Goal: Task Accomplishment & Management: Use online tool/utility

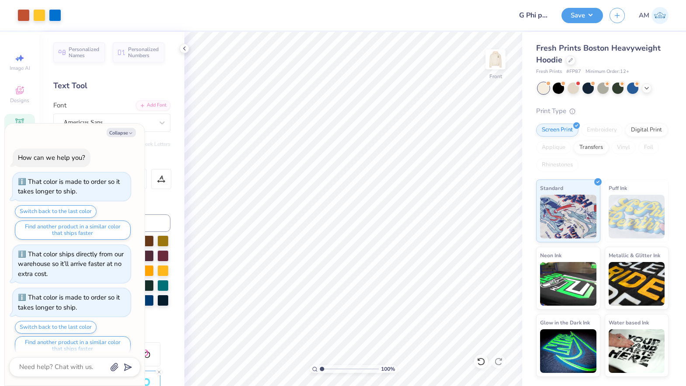
scroll to position [641, 0]
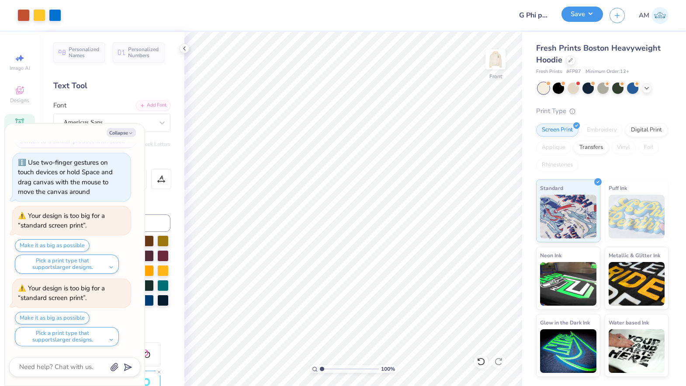
click at [581, 14] on button "Save" at bounding box center [583, 14] width 42 height 15
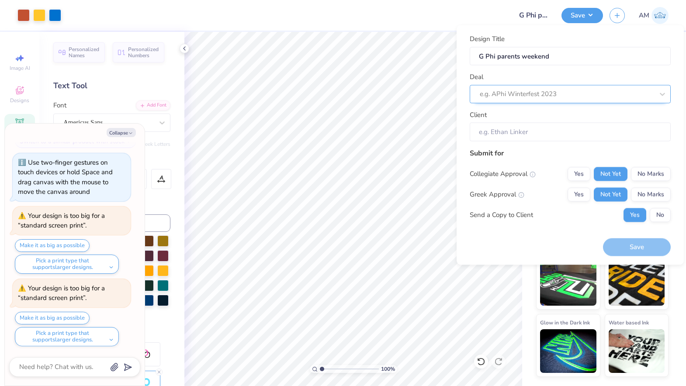
click at [558, 96] on div at bounding box center [567, 94] width 174 height 12
click at [552, 119] on div "Mock ups Training" at bounding box center [570, 117] width 194 height 14
type textarea "x"
type input "[PERSON_NAME]"
click at [645, 248] on button "Save" at bounding box center [637, 248] width 68 height 18
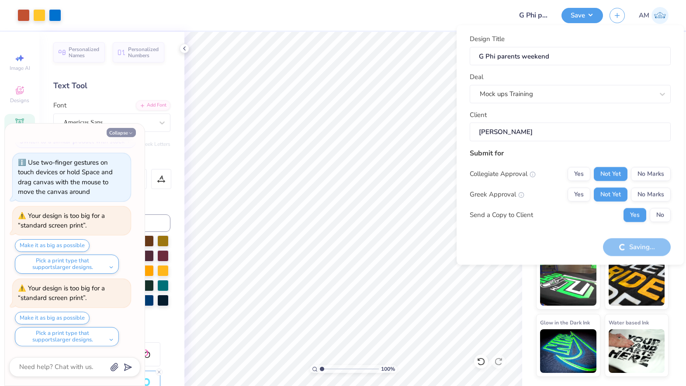
click at [124, 131] on button "Collapse" at bounding box center [121, 132] width 29 height 9
type textarea "x"
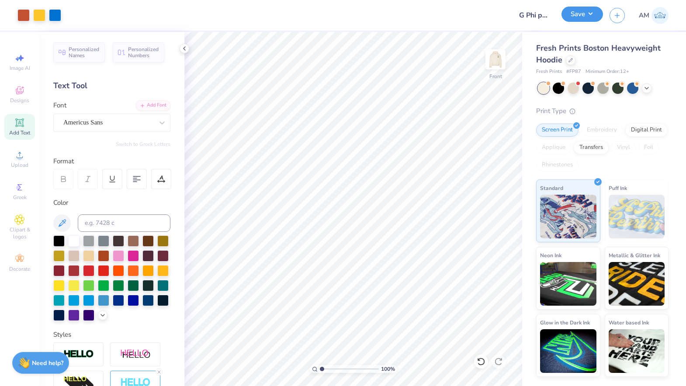
click at [582, 15] on button "Save" at bounding box center [583, 14] width 42 height 15
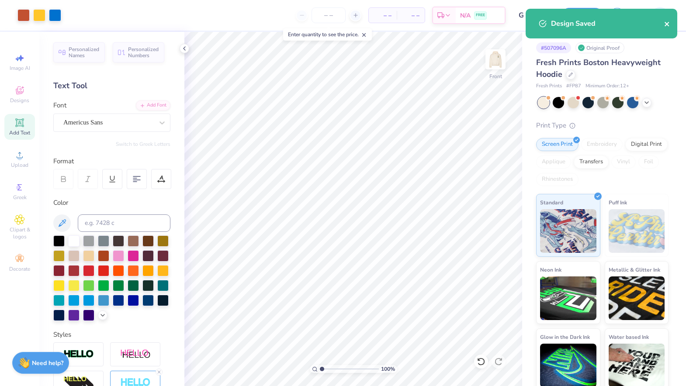
click at [669, 24] on icon "close" at bounding box center [667, 24] width 6 height 7
